Goal: Task Accomplishment & Management: Use online tool/utility

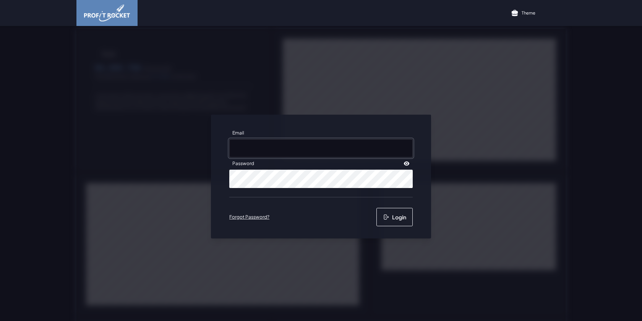
type input "rache@frozenbrands.co.za"
click at [393, 221] on button "Login" at bounding box center [394, 217] width 36 height 18
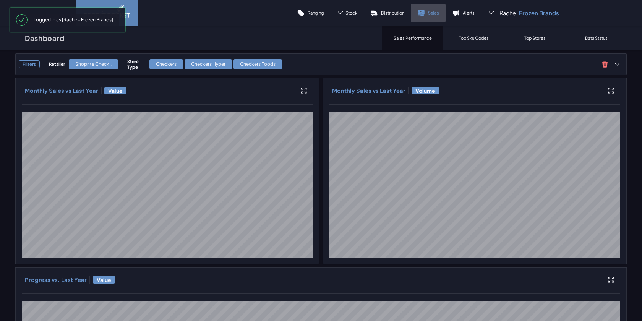
click at [421, 9] on link "Sales" at bounding box center [428, 13] width 35 height 18
